Goal: Task Accomplishment & Management: Complete application form

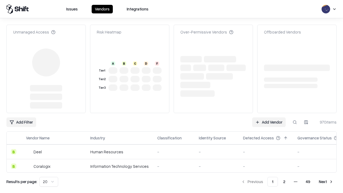
click at [269, 117] on link "Add Vendor" at bounding box center [269, 122] width 34 height 10
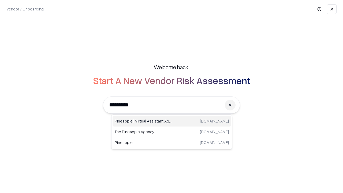
click at [172, 121] on div "Pineapple | Virtual Assistant Agency [DOMAIN_NAME]" at bounding box center [172, 121] width 119 height 11
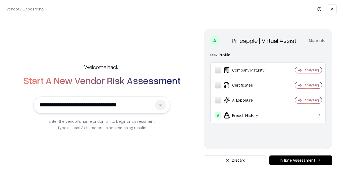
type input "**********"
click at [301, 160] on button "Initiate Assessment" at bounding box center [300, 161] width 63 height 10
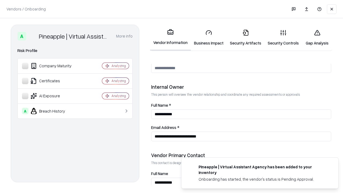
scroll to position [278, 0]
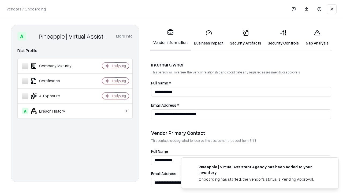
click at [209, 38] on link "Business Impact" at bounding box center [209, 37] width 36 height 25
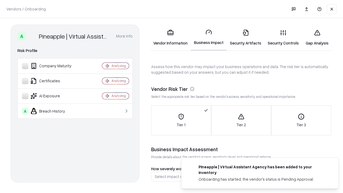
click at [246, 38] on link "Security Artifacts" at bounding box center [246, 37] width 38 height 25
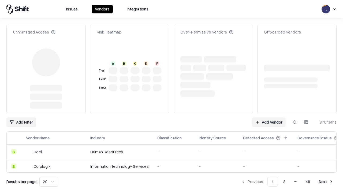
click at [269, 117] on link "Add Vendor" at bounding box center [269, 122] width 34 height 10
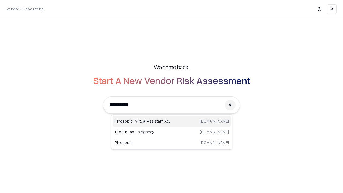
click at [172, 121] on div "Pineapple | Virtual Assistant Agency [DOMAIN_NAME]" at bounding box center [172, 121] width 119 height 11
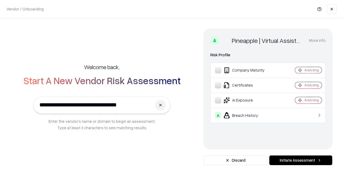
type input "**********"
click at [301, 160] on button "Initiate Assessment" at bounding box center [300, 161] width 63 height 10
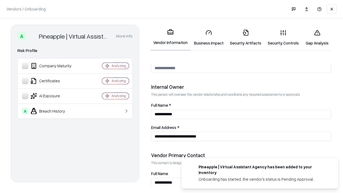
scroll to position [278, 0]
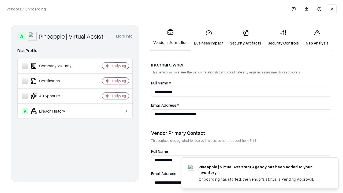
click at [317, 38] on link "Gap Analysis" at bounding box center [317, 37] width 30 height 25
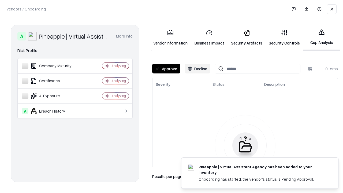
click at [166, 69] on button "Approve" at bounding box center [166, 69] width 28 height 10
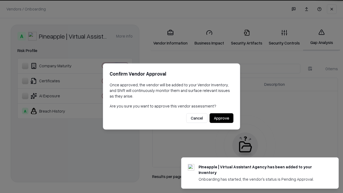
click at [221, 118] on button "Approve" at bounding box center [222, 118] width 24 height 10
